Goal: Check status: Check status

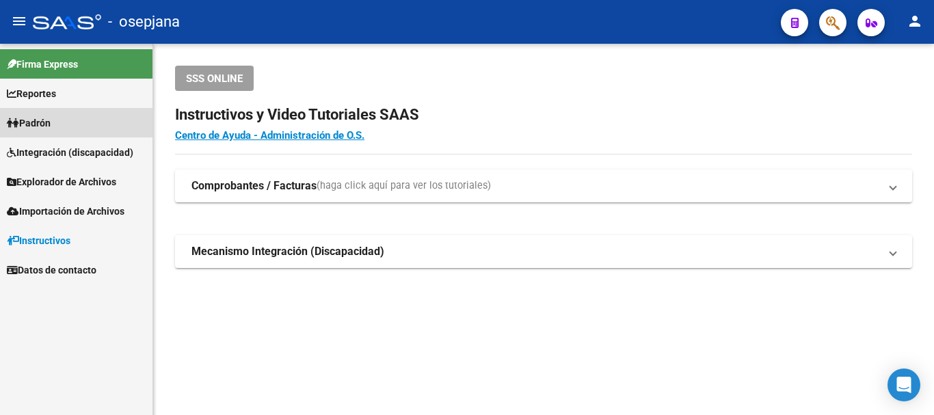
click at [36, 119] on span "Padrón" at bounding box center [29, 123] width 44 height 15
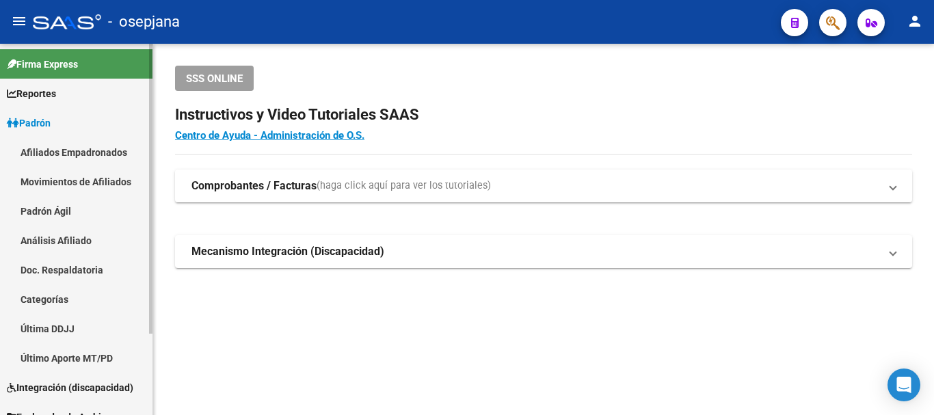
click at [57, 239] on link "Análisis Afiliado" at bounding box center [76, 240] width 153 height 29
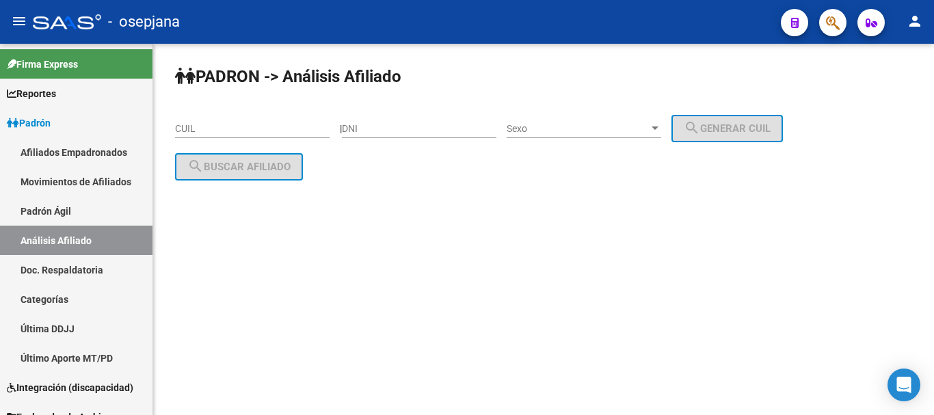
click at [180, 124] on input "CUIL" at bounding box center [252, 129] width 155 height 12
paste input "20-31816074-1"
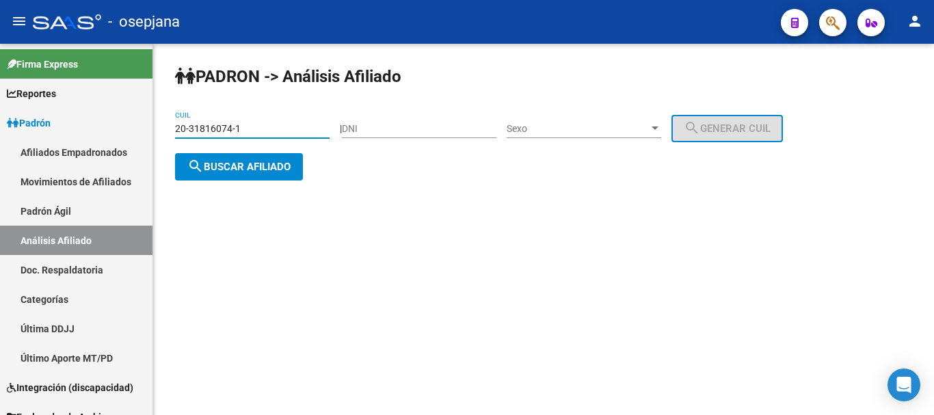
type input "20-31816074-1"
click at [233, 168] on span "search Buscar afiliado" at bounding box center [238, 167] width 103 height 12
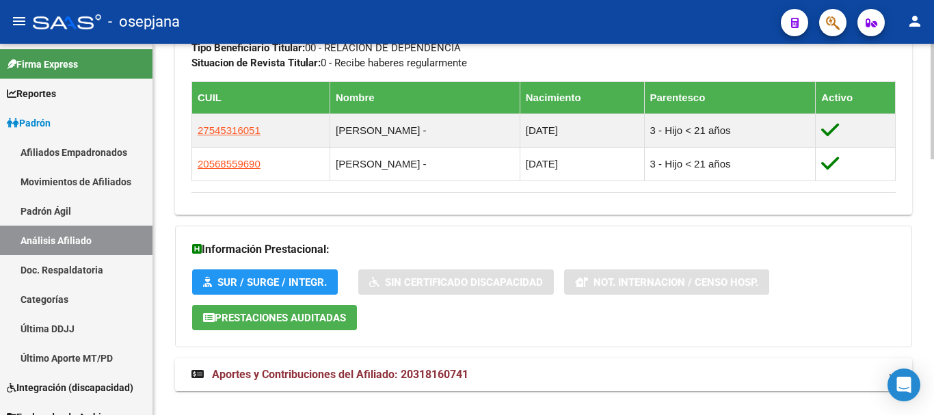
scroll to position [819, 0]
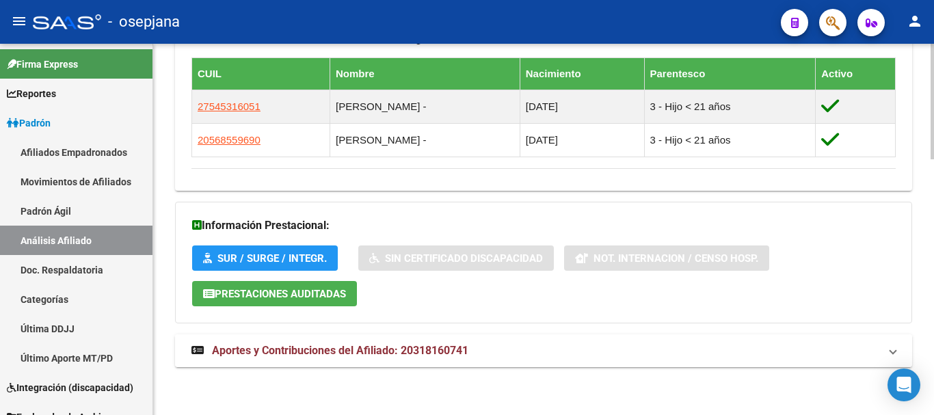
click at [340, 348] on span "Aportes y Contribuciones del Afiliado: 20318160741" at bounding box center [340, 350] width 256 height 13
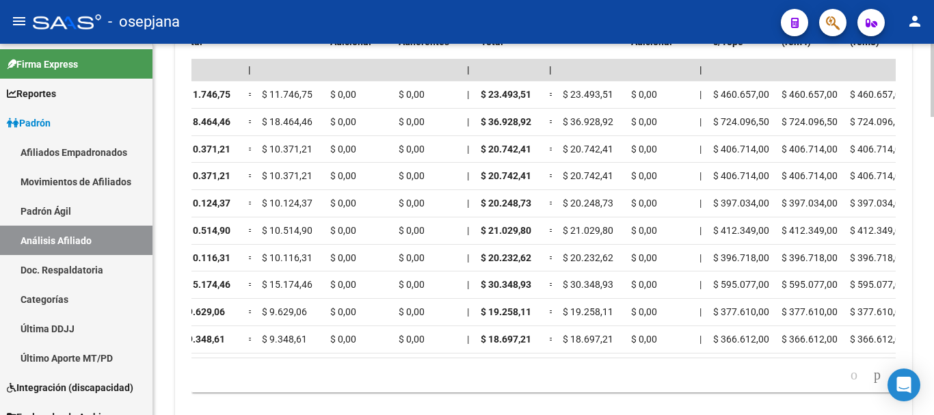
scroll to position [1435, 0]
